Goal: Navigation & Orientation: Find specific page/section

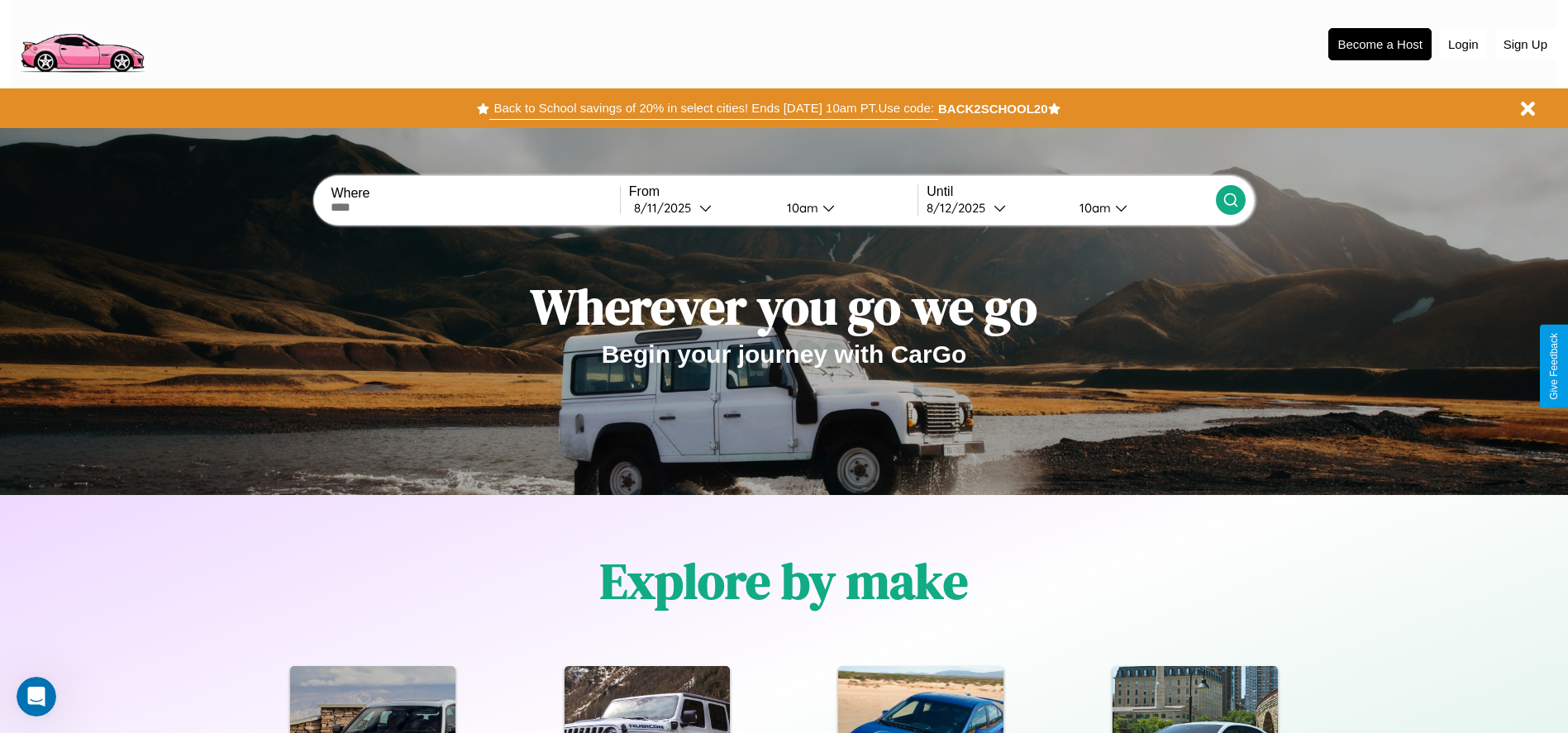
click at [713, 109] on button "Back to School savings of 20% in select cities! Ends [DATE] 10am PT. Use code:" at bounding box center [713, 108] width 448 height 23
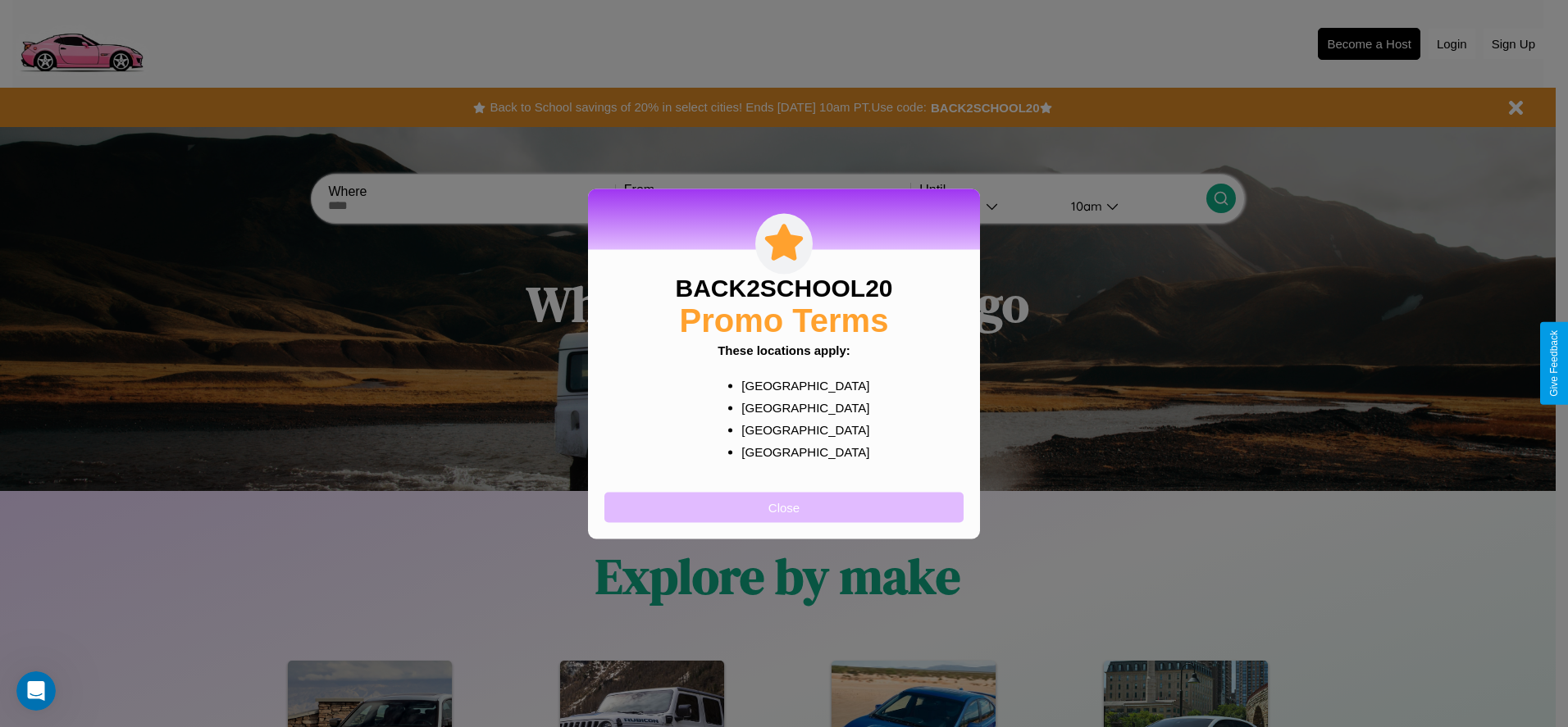
click at [784, 507] on button "Close" at bounding box center [784, 507] width 359 height 31
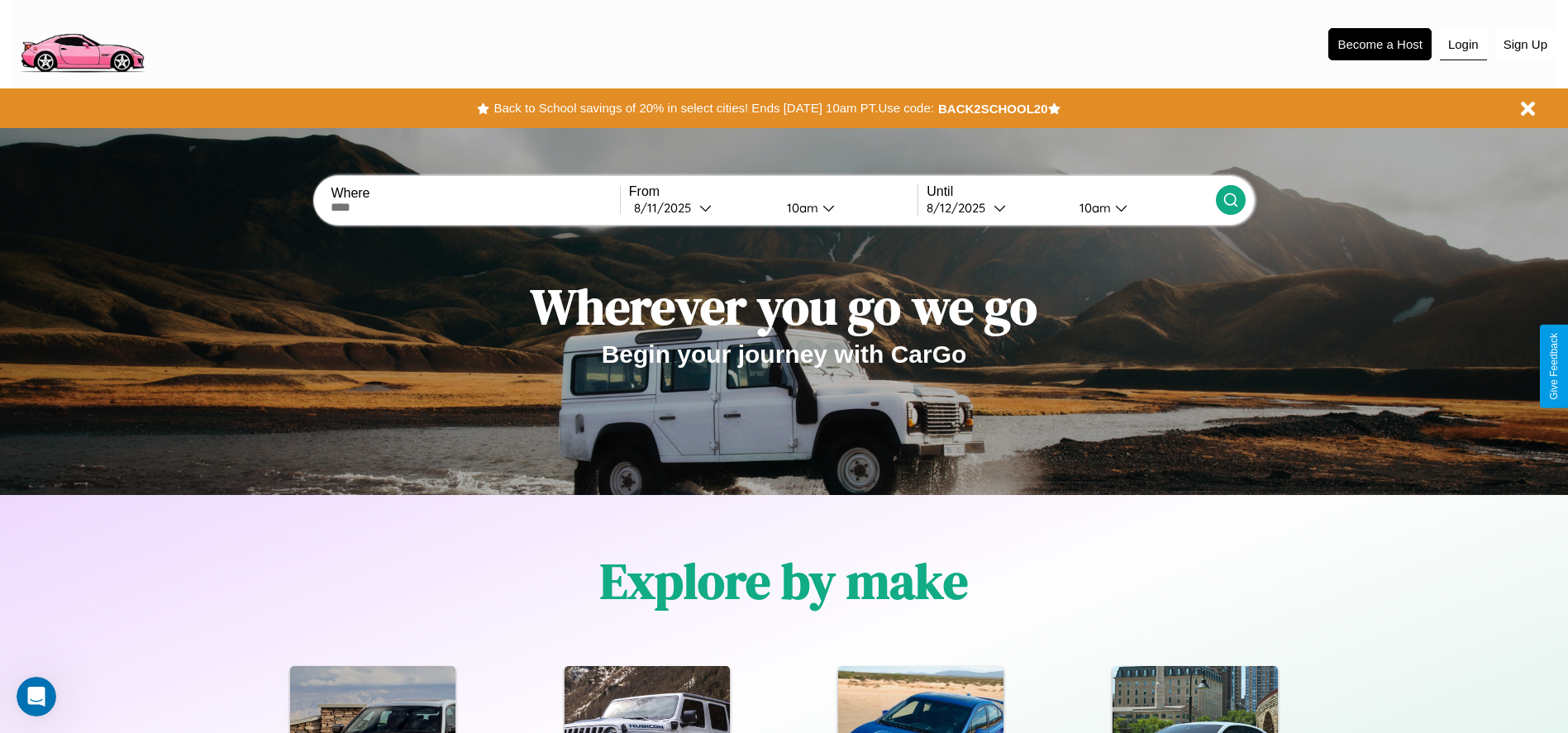
click at [1464, 44] on button "Login" at bounding box center [1464, 45] width 47 height 31
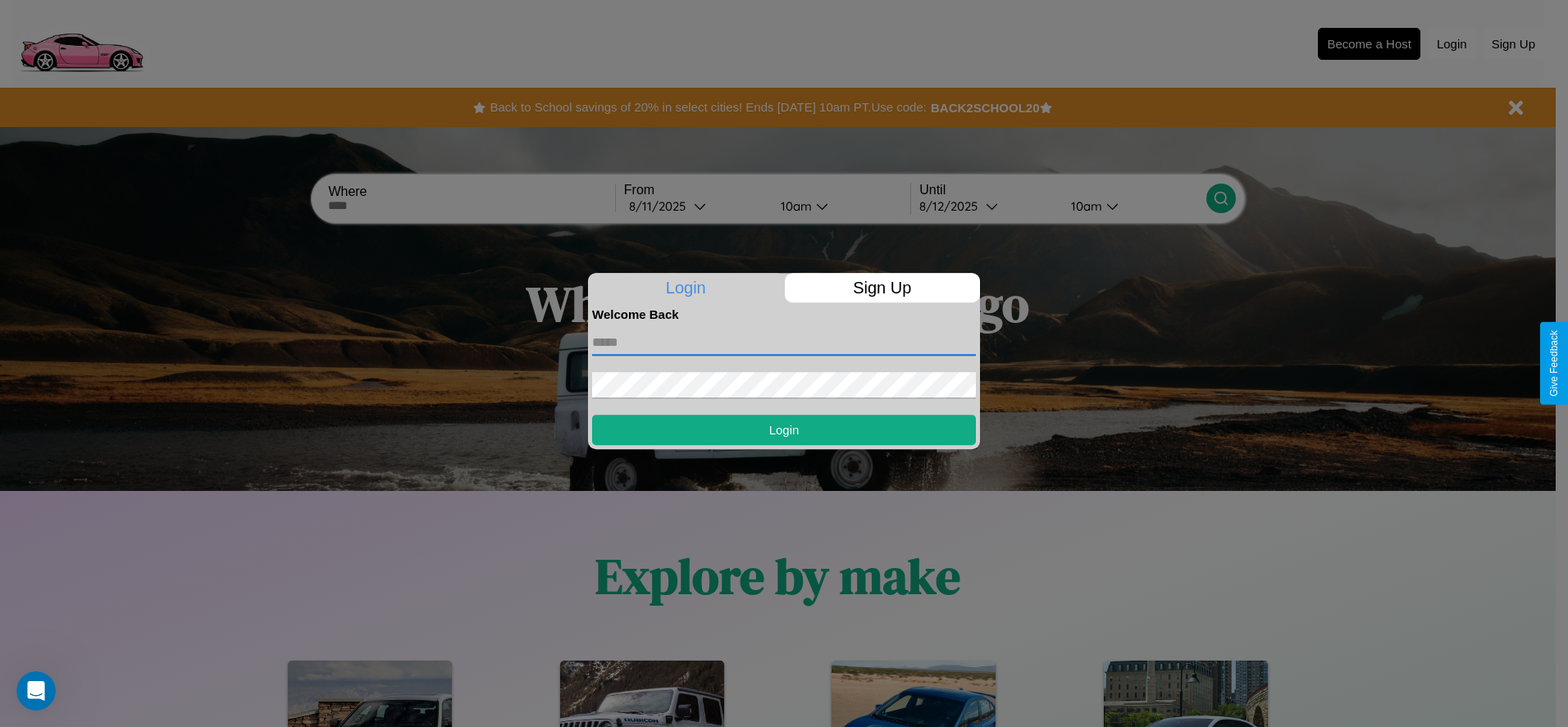
click at [784, 342] on input "text" at bounding box center [784, 343] width 384 height 26
type input "**********"
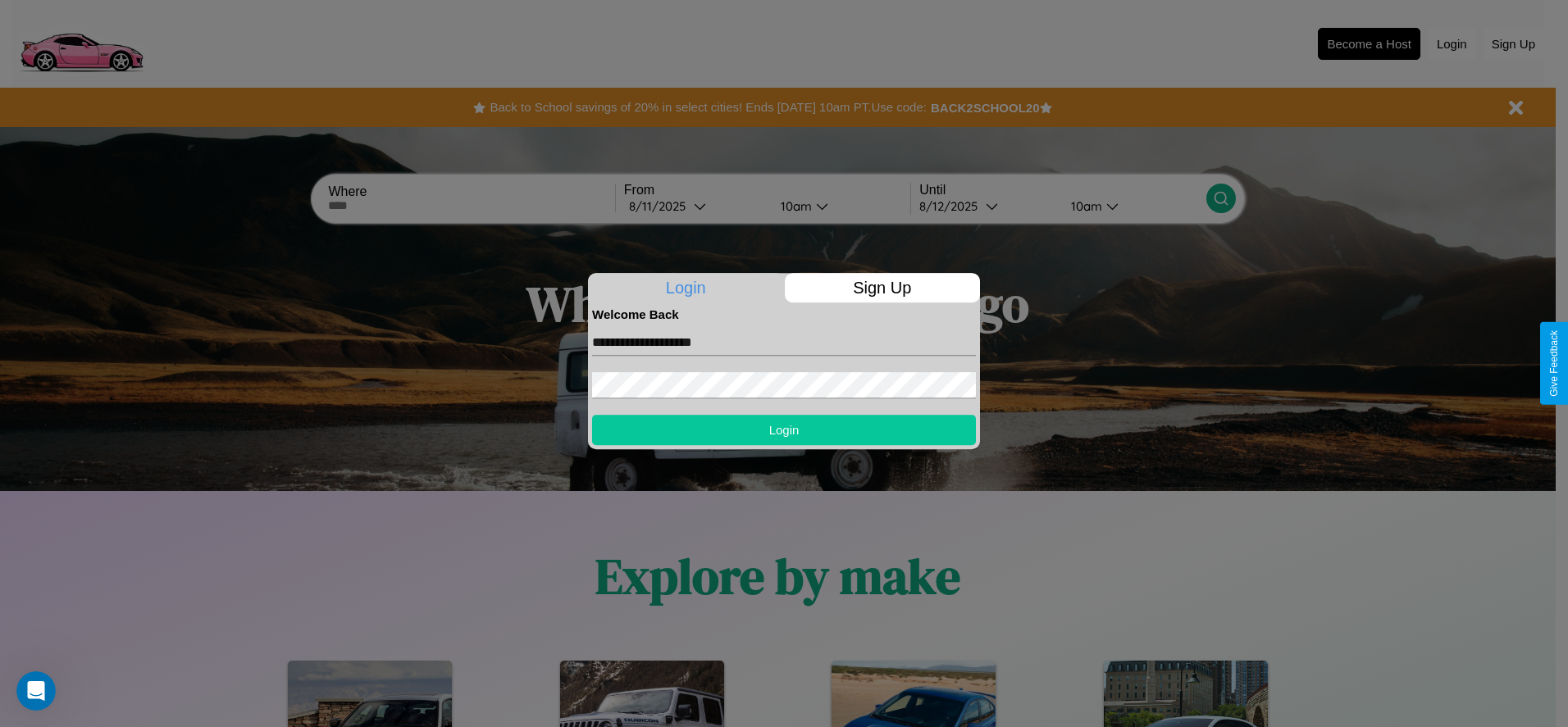
click at [784, 430] on button "Login" at bounding box center [784, 431] width 384 height 31
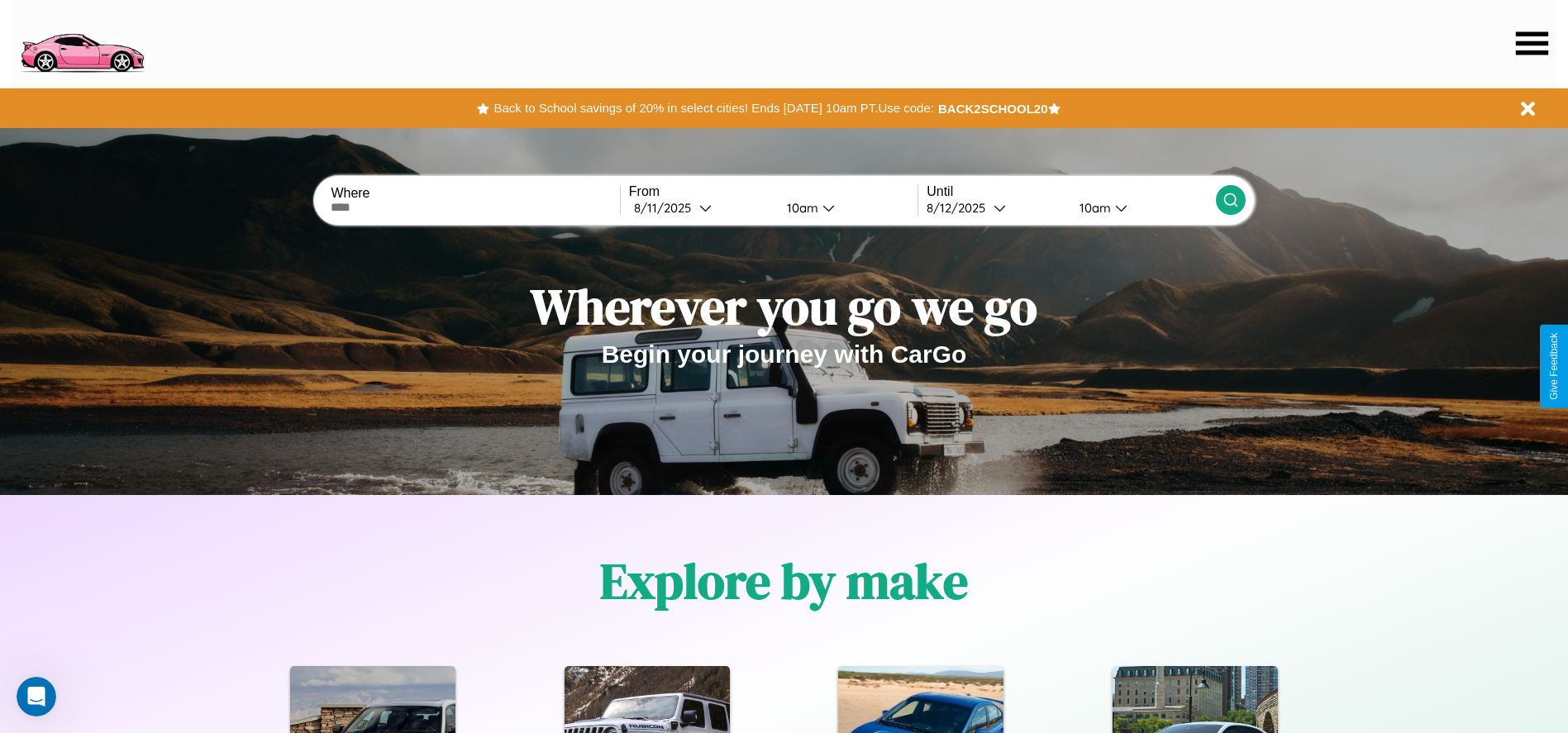
click at [1532, 43] on icon at bounding box center [1532, 42] width 32 height 23
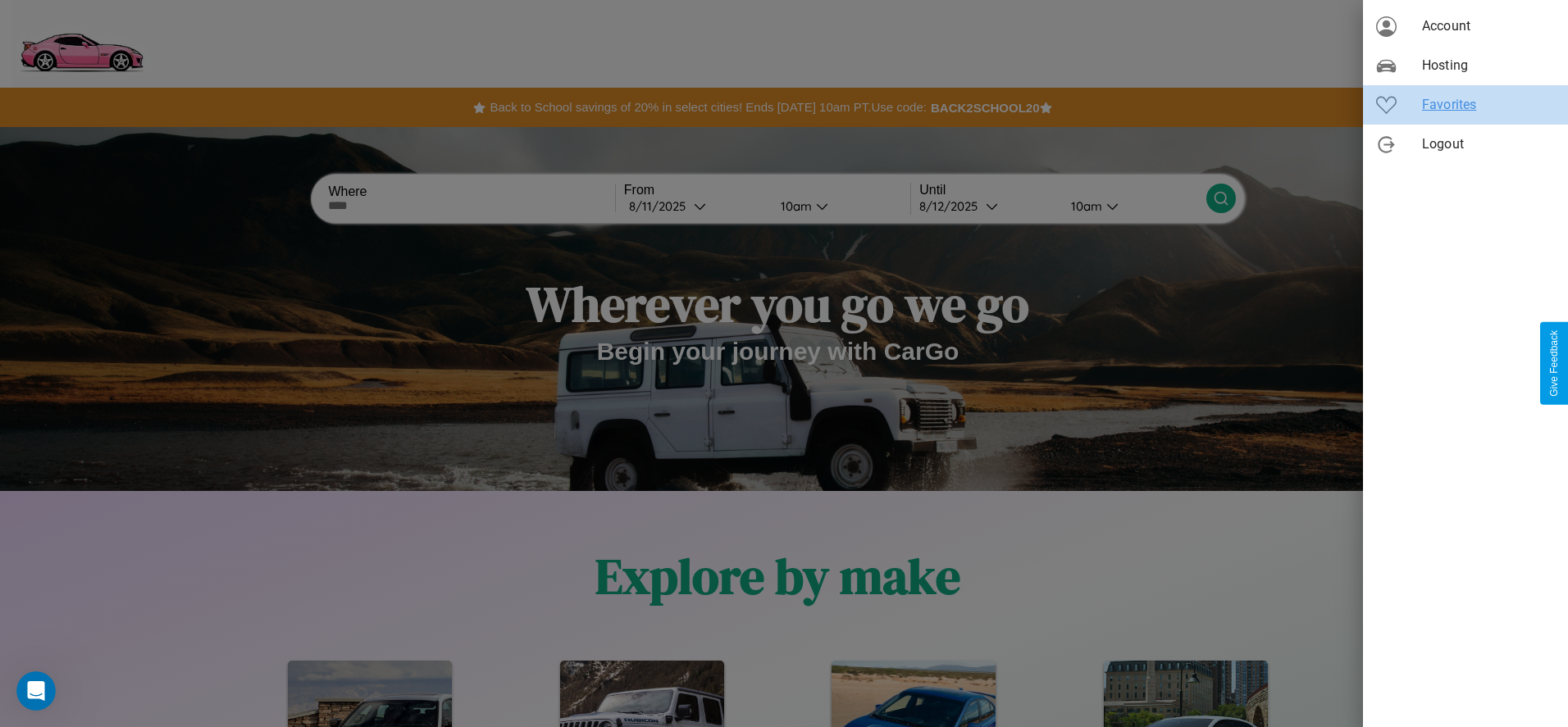
click at [1465, 105] on span "Favorites" at bounding box center [1488, 104] width 132 height 20
